Goal: Navigation & Orientation: Find specific page/section

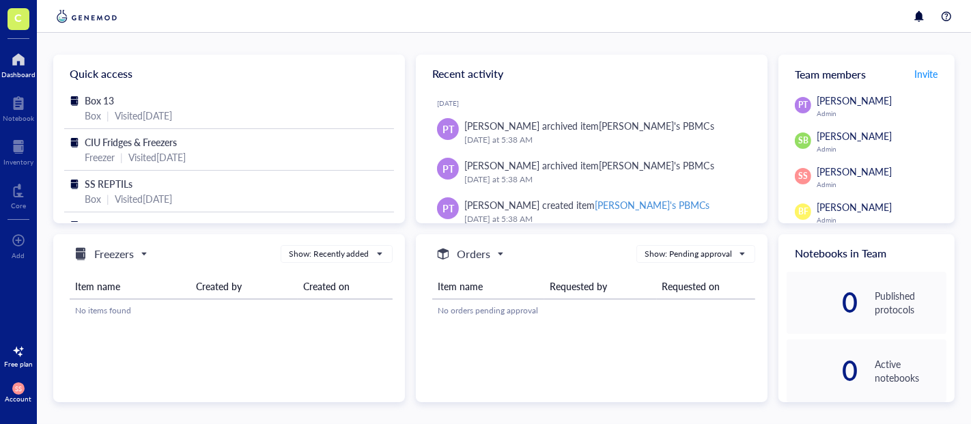
click at [629, 44] on div "Quick access Box 13 Box | Visited [DATE] CIU Fridges & Freezers Freezer | Visit…" at bounding box center [504, 228] width 934 height 391
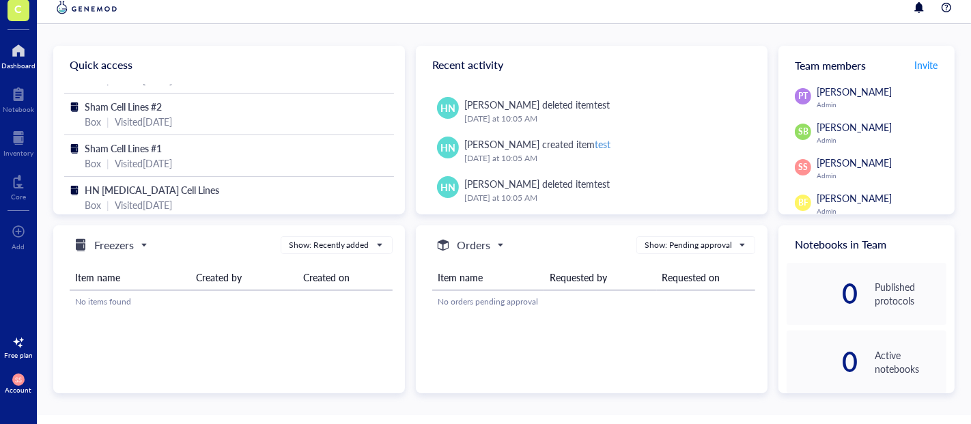
scroll to position [119, 0]
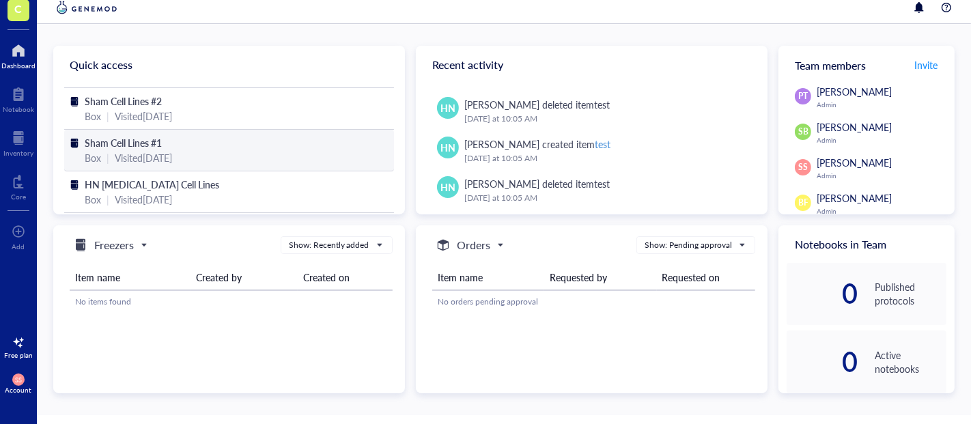
click at [172, 150] on div "Visited [DATE]" at bounding box center [143, 157] width 57 height 15
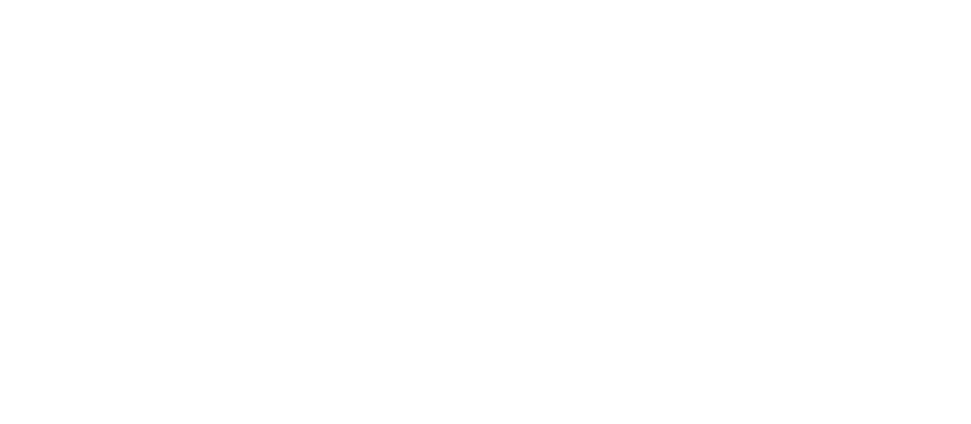
click at [687, 214] on div at bounding box center [485, 212] width 971 height 424
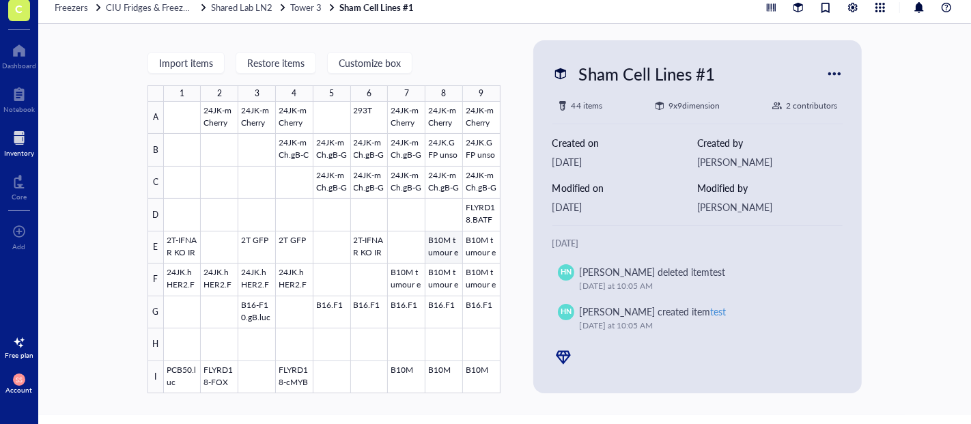
click at [455, 259] on div at bounding box center [332, 247] width 337 height 291
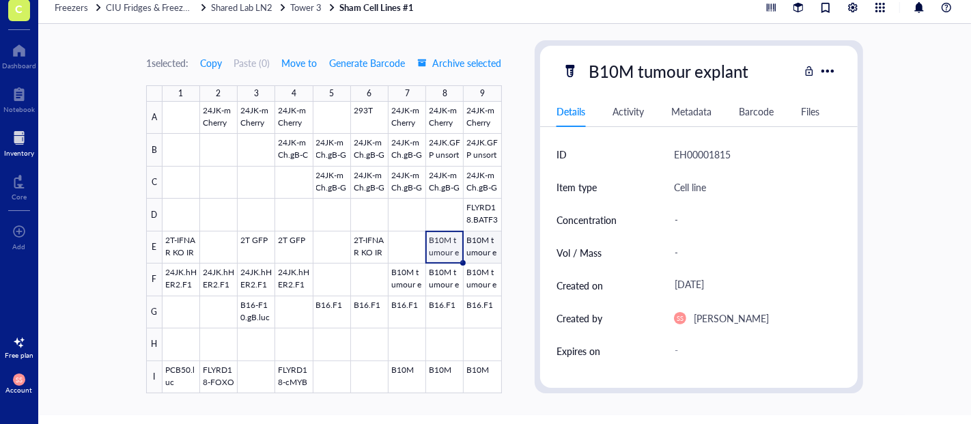
click at [474, 259] on div at bounding box center [331, 247] width 339 height 291
click at [401, 282] on div at bounding box center [331, 247] width 339 height 291
click at [440, 284] on div at bounding box center [331, 247] width 339 height 291
click at [489, 288] on div at bounding box center [331, 247] width 339 height 291
click at [521, 253] on div "1 selected: Copy Paste ( 0 ) Move to Generate Barcode Archive selected 1 2 3 4 …" at bounding box center [504, 219] width 932 height 391
